Goal: Information Seeking & Learning: Compare options

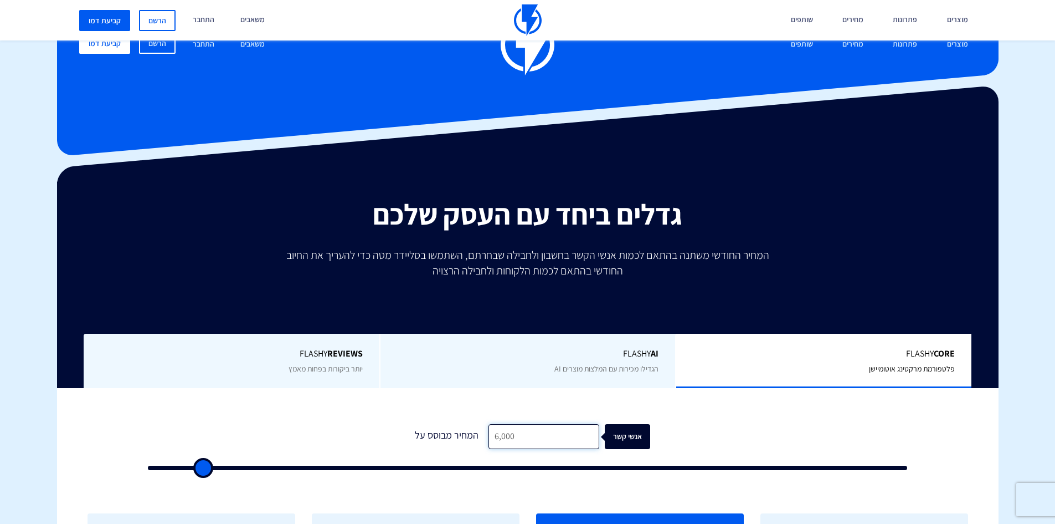
click at [517, 424] on input "6,000" at bounding box center [544, 436] width 111 height 25
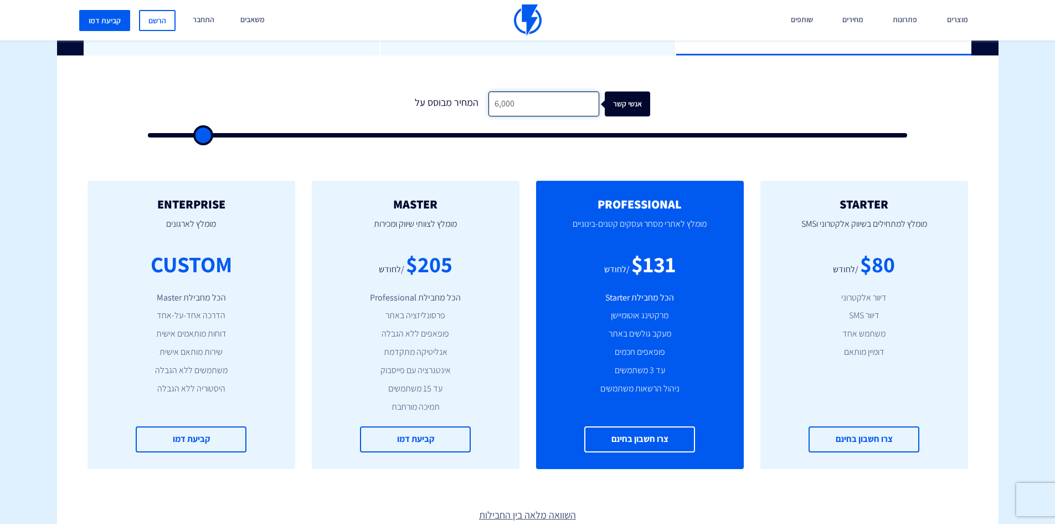
click at [517, 102] on input "6,000" at bounding box center [544, 103] width 111 height 25
type input "3"
type input "500"
type input "35"
type input "500"
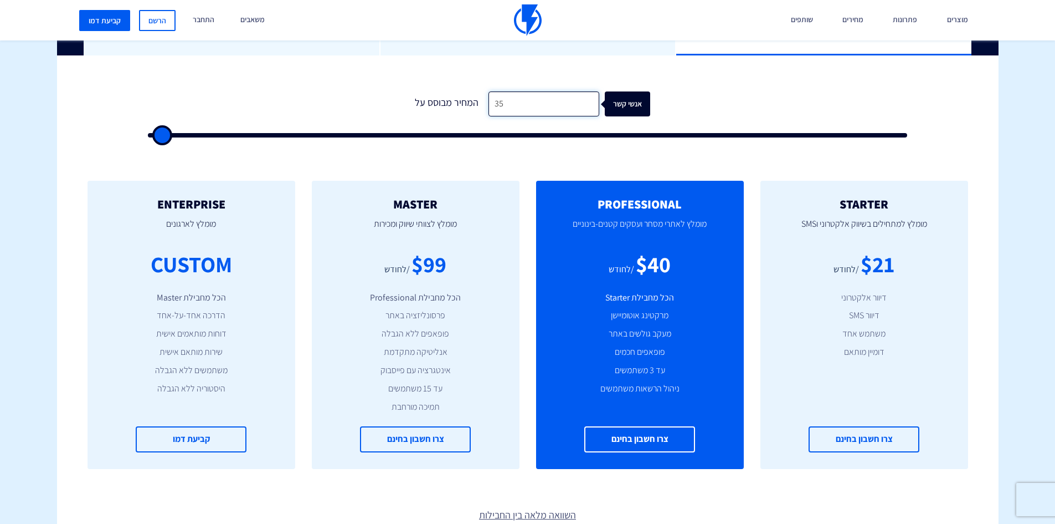
type input "350"
type input "500"
type input "3,500"
type input "3500"
type input "3,500"
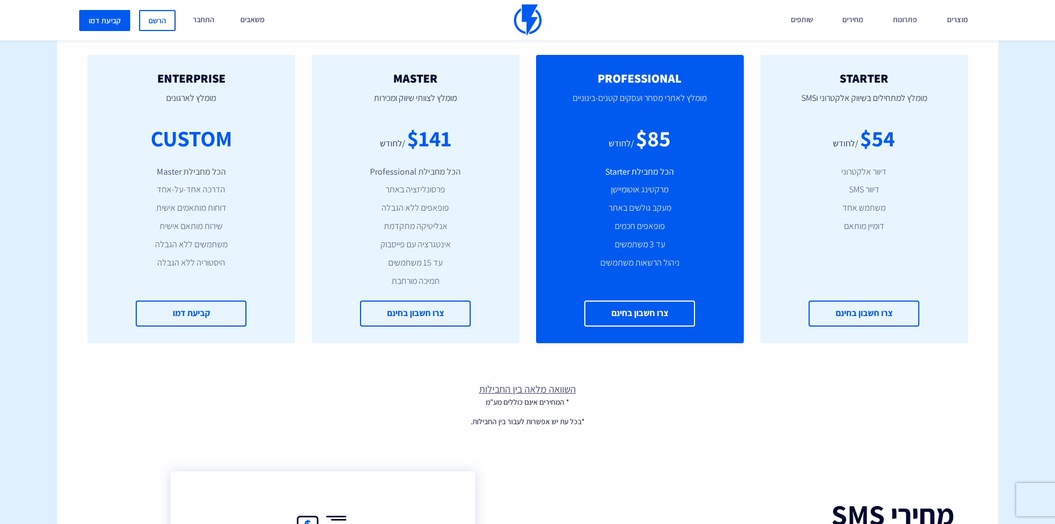
scroll to position [499, 0]
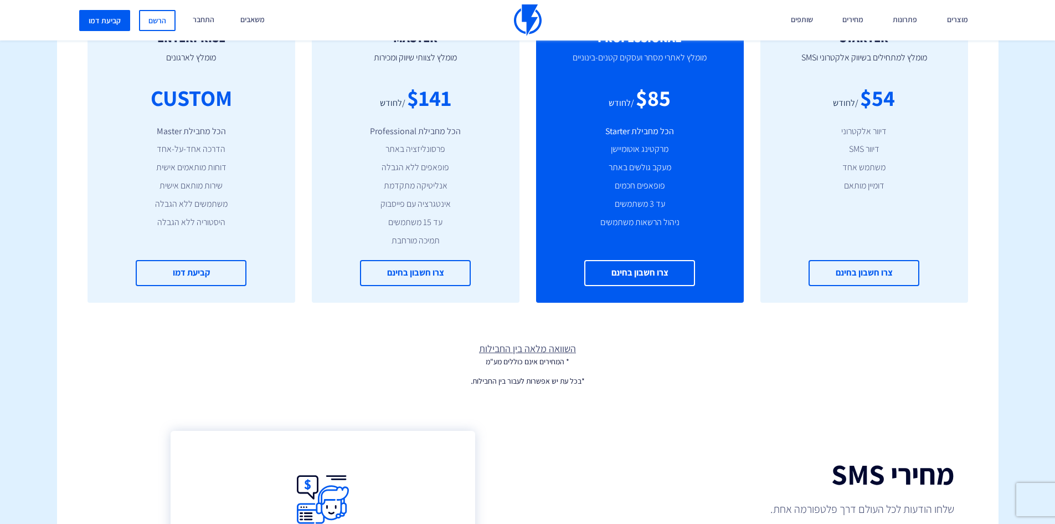
click at [536, 348] on link "השוואה מלאה בין החבילות" at bounding box center [528, 348] width 942 height 14
